Goal: Check status: Check status

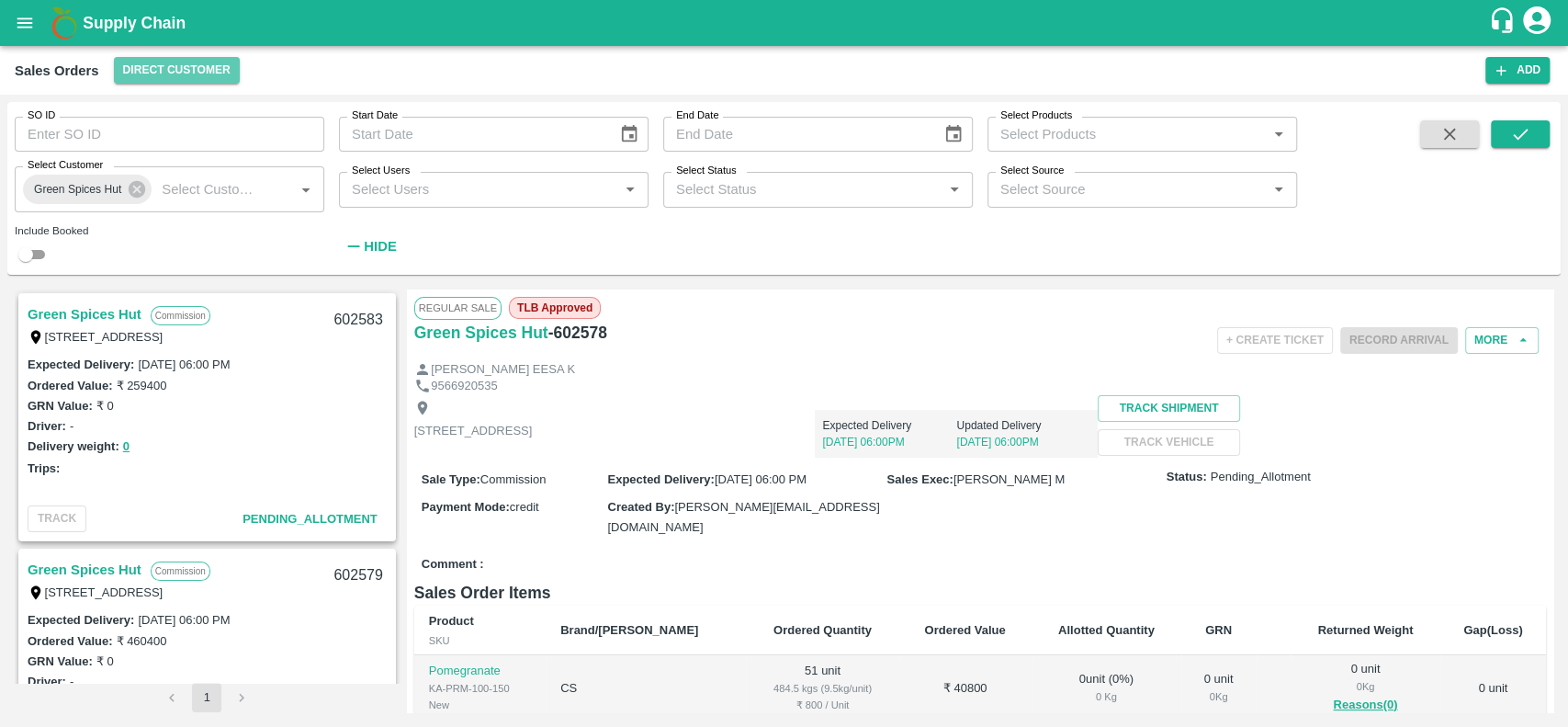
click at [127, 75] on button "Direct Customer" at bounding box center [176, 70] width 125 height 26
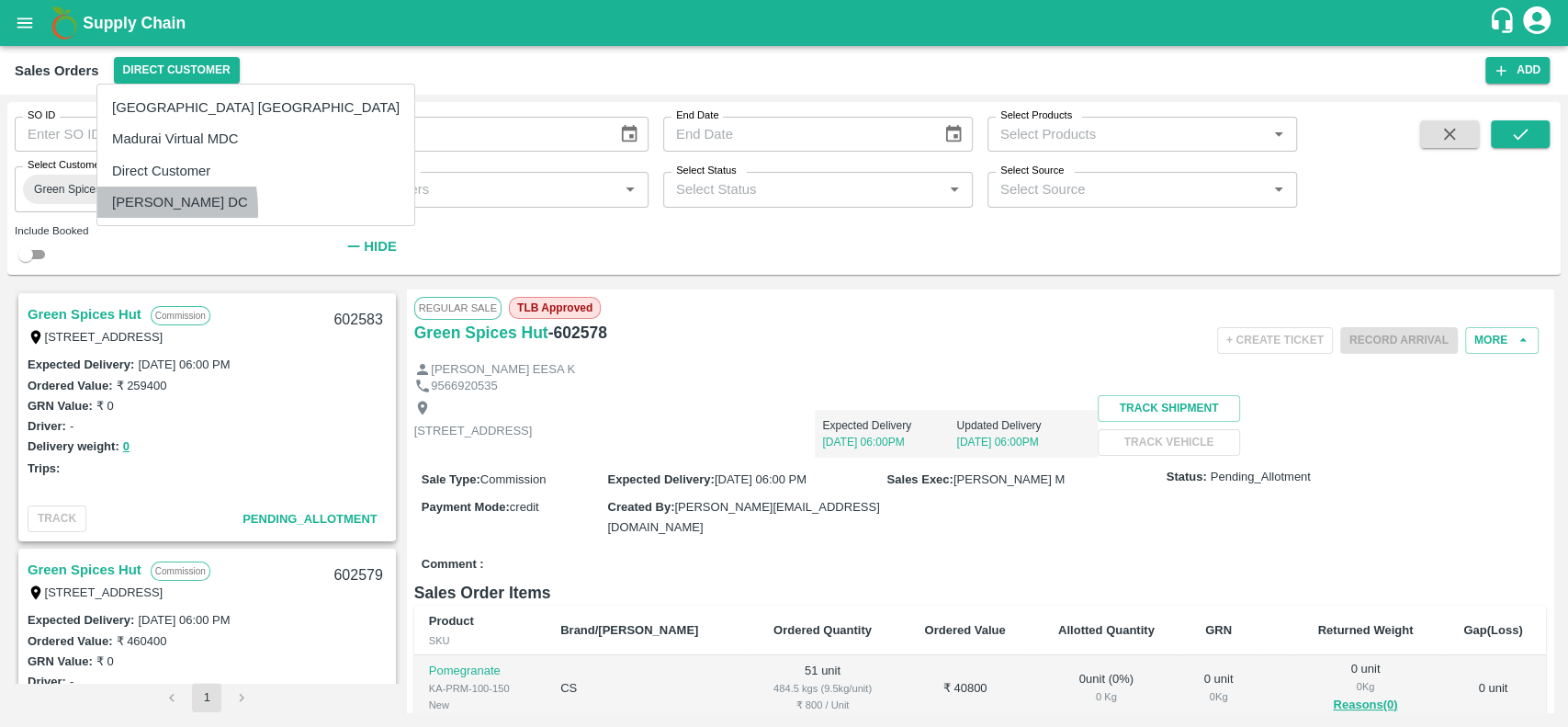
click at [119, 209] on li "[PERSON_NAME] DC" at bounding box center [256, 202] width 317 height 31
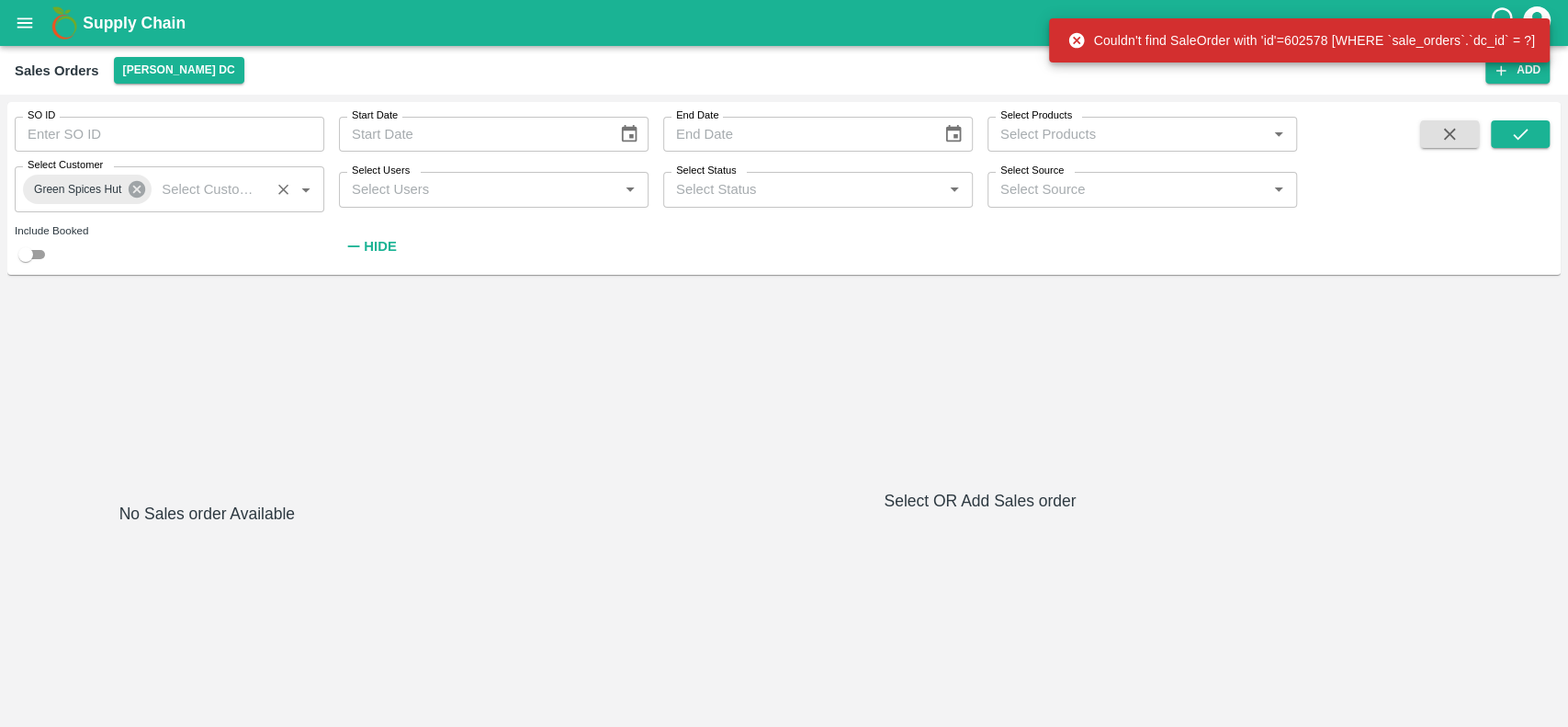
click at [140, 192] on icon at bounding box center [136, 189] width 20 height 20
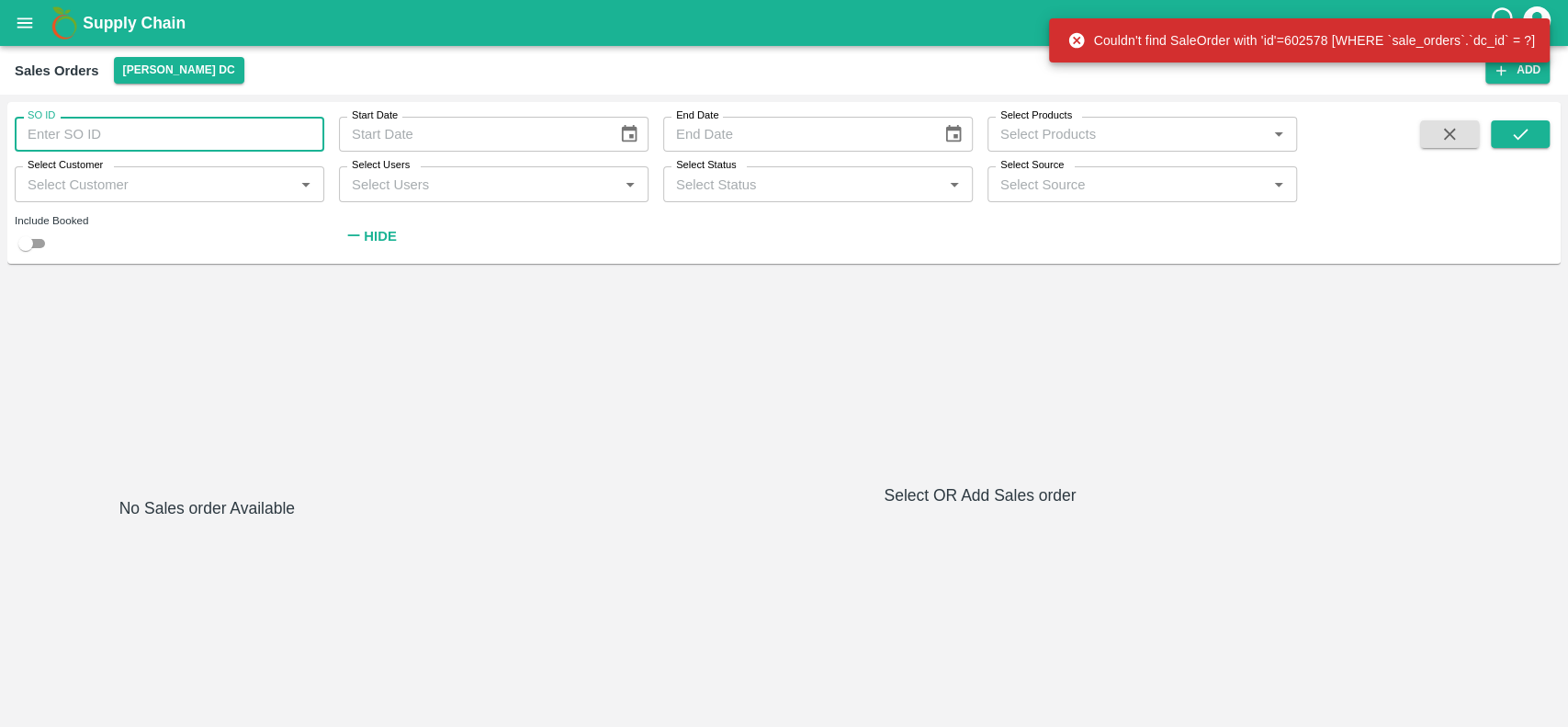
click at [125, 141] on input "SO ID" at bounding box center [169, 134] width 310 height 35
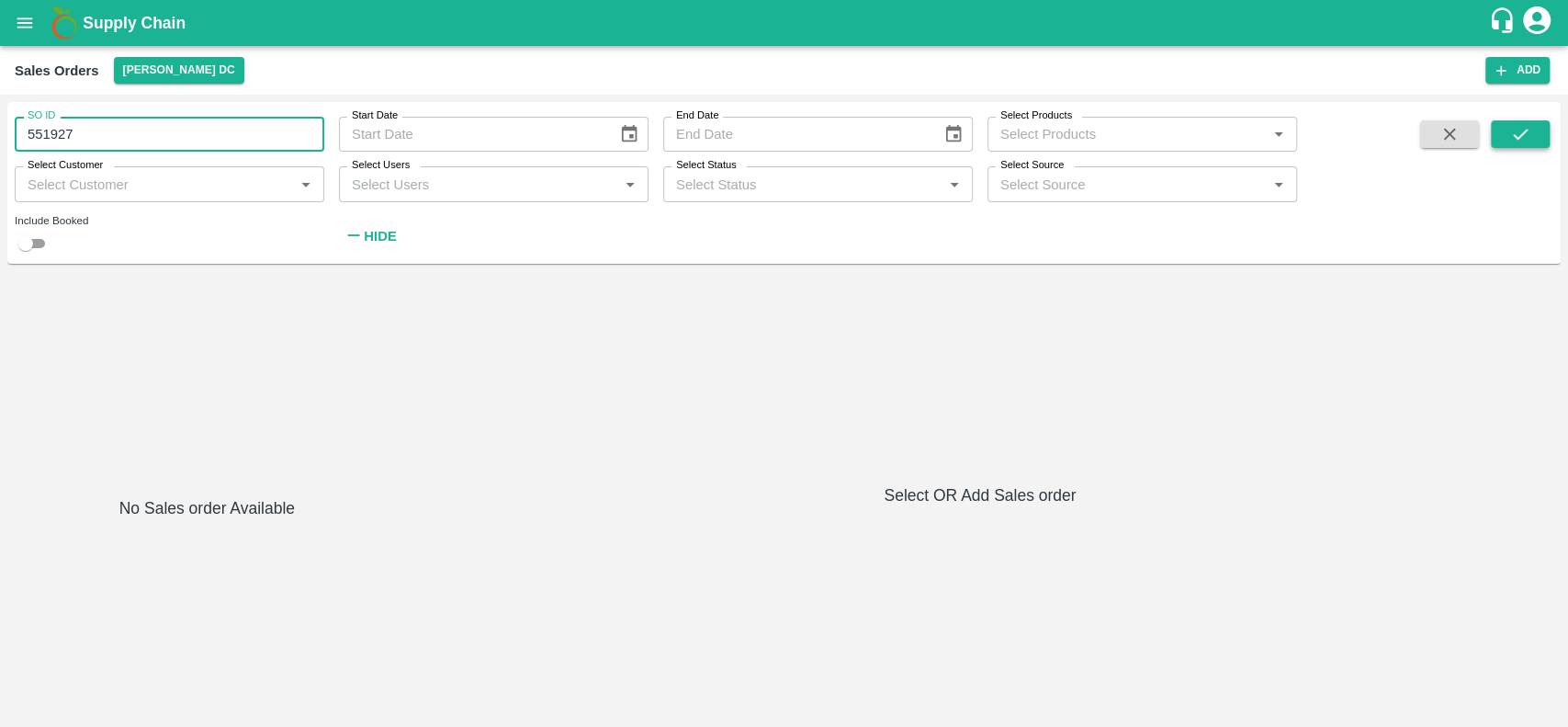
type input "551927"
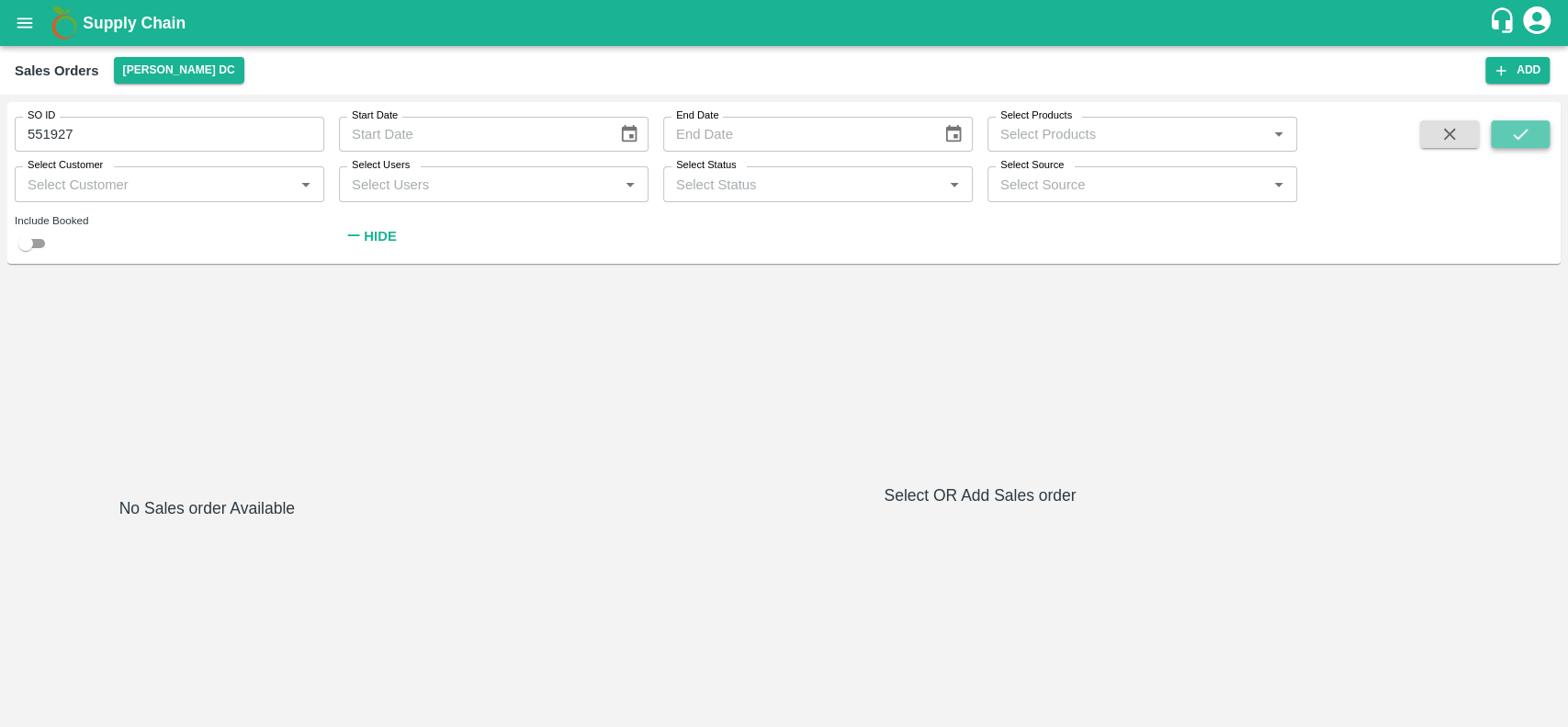
click at [1511, 134] on icon "submit" at bounding box center [1520, 134] width 20 height 20
